Goal: Communication & Community: Ask a question

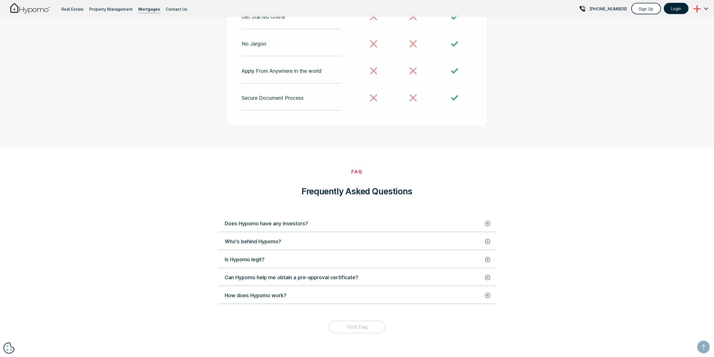
scroll to position [1179, 0]
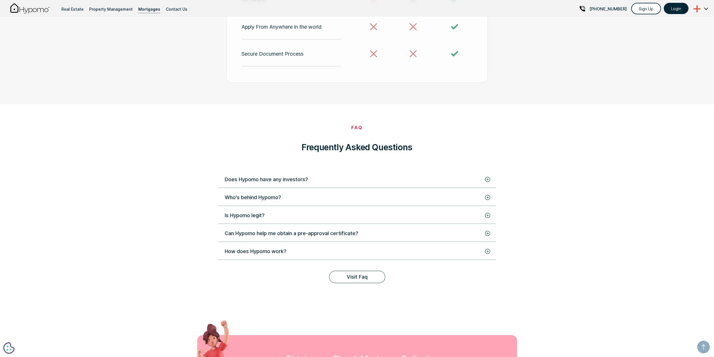
click at [181, 187] on div "Who's behind Hypomo?" at bounding box center [253, 197] width 56 height 8
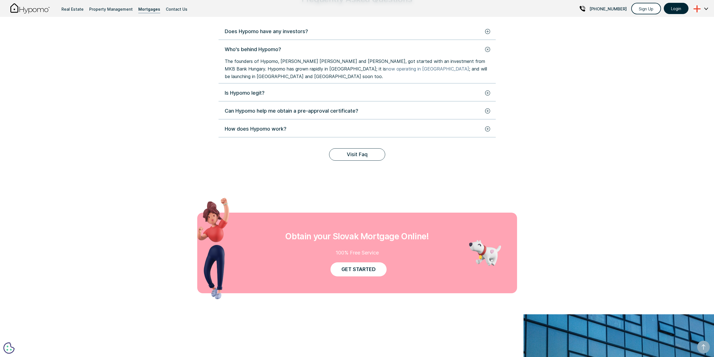
scroll to position [1403, 0]
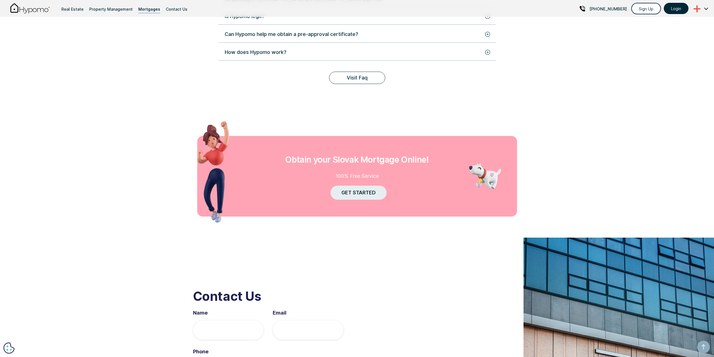
click at [181, 185] on link "GET STARTED" at bounding box center [359, 192] width 56 height 14
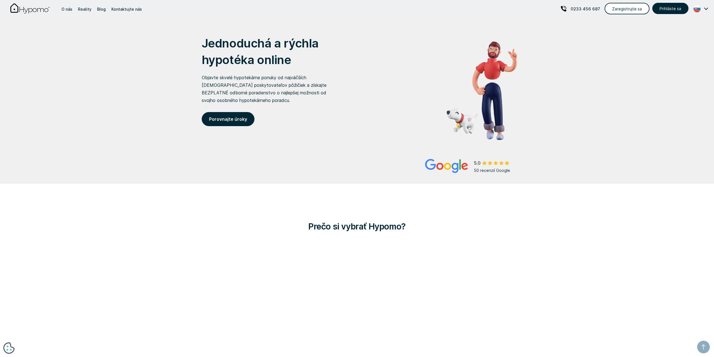
click at [702, 9] on img at bounding box center [697, 8] width 14 height 7
click at [677, 27] on p "English" at bounding box center [668, 29] width 17 height 10
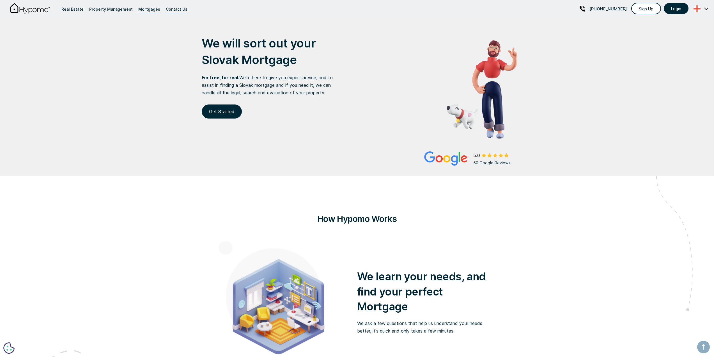
click at [175, 9] on div "Contact Us" at bounding box center [177, 9] width 22 height 8
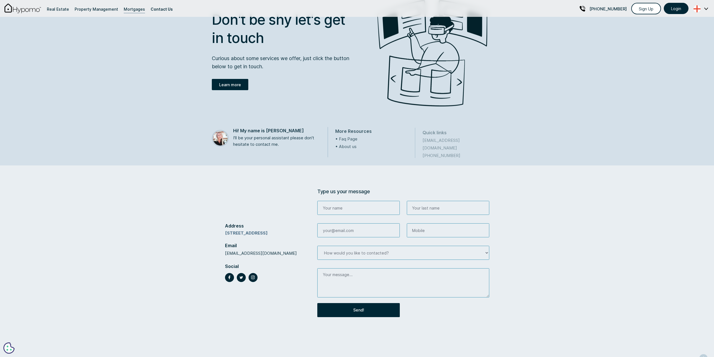
scroll to position [84, 0]
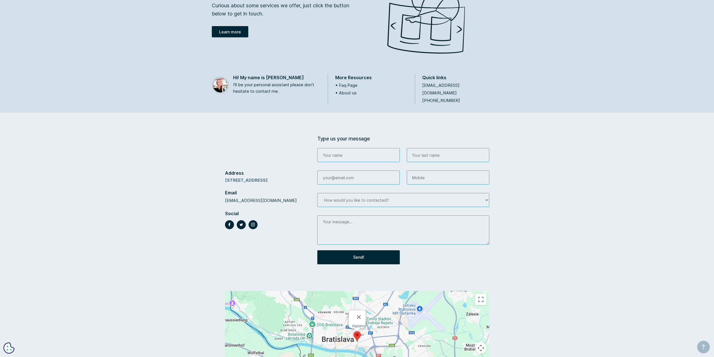
click at [360, 149] on input "Contact Form" at bounding box center [358, 155] width 82 height 14
type input "Buket"
type input "Akkanat"
click at [372, 170] on input "Contact Form" at bounding box center [358, 177] width 82 height 14
type input "[EMAIL_ADDRESS][DOMAIN_NAME]"
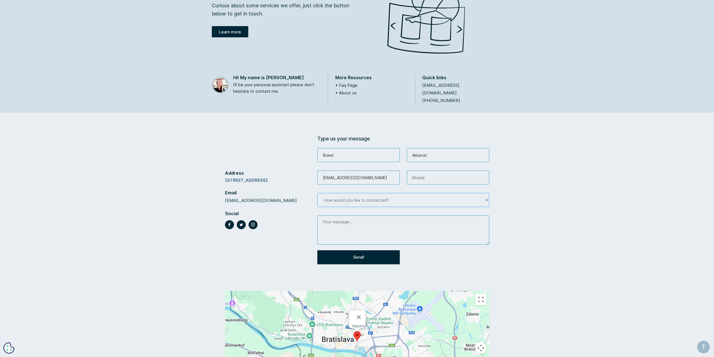
click at [377, 193] on select "How would you like to contacted? Mobile Email Zoom" at bounding box center [403, 200] width 172 height 14
select select "Email"
click at [317, 193] on select "How would you like to contacted? Mobile Email Zoom" at bounding box center [403, 200] width 172 height 14
click at [356, 219] on textarea "Contact Form" at bounding box center [403, 229] width 172 height 29
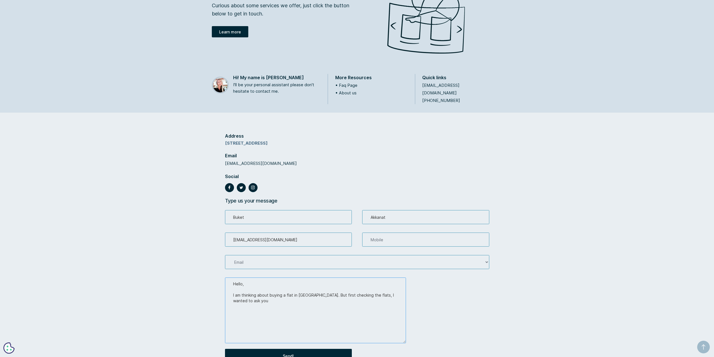
drag, startPoint x: 488, startPoint y: 236, endPoint x: 497, endPoint y: 272, distance: 37.6
click at [497, 272] on div "Address [STREET_ADDRESS] Email [EMAIL_ADDRESS][DOMAIN_NAME] Social Type us your…" at bounding box center [357, 310] width 714 height 395
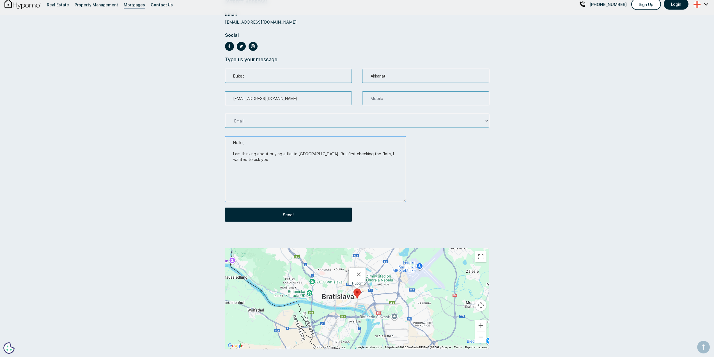
scroll to position [253, 0]
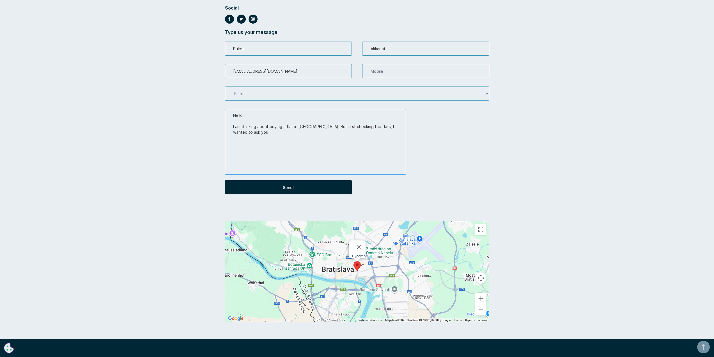
drag, startPoint x: 315, startPoint y: 132, endPoint x: 318, endPoint y: 125, distance: 7.8
click at [318, 125] on textarea "Hello, I am thinking about buying a flat in [GEOGRAPHIC_DATA]. But first checki…" at bounding box center [315, 142] width 181 height 66
click at [346, 128] on textarea "Hello, I am thinking about buying a flat in [GEOGRAPHIC_DATA]. My gross" at bounding box center [315, 142] width 181 height 66
drag, startPoint x: 347, startPoint y: 123, endPoint x: 351, endPoint y: 127, distance: 4.8
click at [347, 124] on textarea "Hello, I am thinking about buying a flat in [GEOGRAPHIC_DATA]. My gross salaryis" at bounding box center [315, 142] width 181 height 66
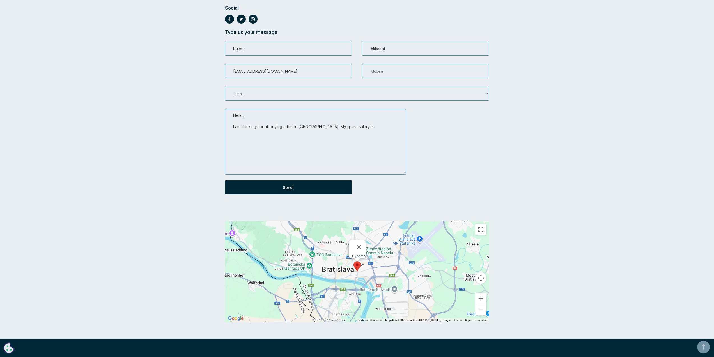
click at [357, 126] on textarea "Hello, I am thinking about buying a flat in [GEOGRAPHIC_DATA]. My gross salary …" at bounding box center [315, 142] width 181 height 66
click at [299, 129] on textarea "Hello, I am thinking about buying a flat in [GEOGRAPHIC_DATA]. My gross salary …" at bounding box center [315, 142] width 181 height 66
drag, startPoint x: 390, startPoint y: 126, endPoint x: 393, endPoint y: 134, distance: 7.6
click at [390, 127] on textarea "Hello, I am thinking about buying a flat in [GEOGRAPHIC_DATA]. My gross salary …" at bounding box center [315, 142] width 181 height 66
click at [310, 134] on textarea "Hello, I am thinking about buying a flat in [GEOGRAPHIC_DATA]. My gross salary …" at bounding box center [315, 142] width 181 height 66
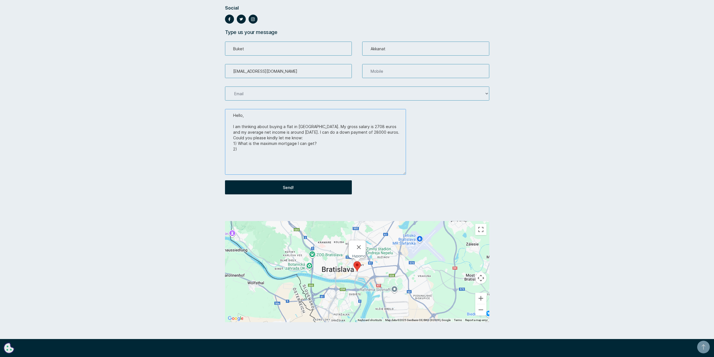
click at [378, 130] on textarea "Hello, I am thinking about buying a flat in [GEOGRAPHIC_DATA]. My gross salary …" at bounding box center [315, 142] width 181 height 66
click at [325, 138] on textarea "Hello, I am thinking about buying a flat in [GEOGRAPHIC_DATA]. My gross salary …" at bounding box center [315, 142] width 181 height 66
click at [290, 152] on textarea "Hello, I am thinking about buying a flat in [GEOGRAPHIC_DATA]. My gross salary …" at bounding box center [315, 142] width 181 height 66
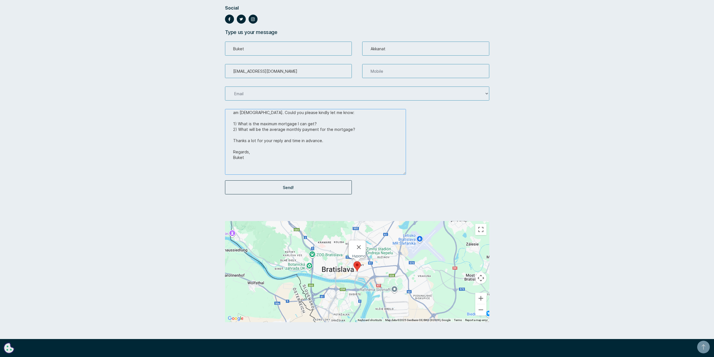
type textarea "Hello, I am thinking about buying a flat in [GEOGRAPHIC_DATA]. My gross salary …"
click at [293, 190] on input "Send!" at bounding box center [288, 187] width 127 height 14
type input "Please wait..."
